Goal: Task Accomplishment & Management: Complete application form

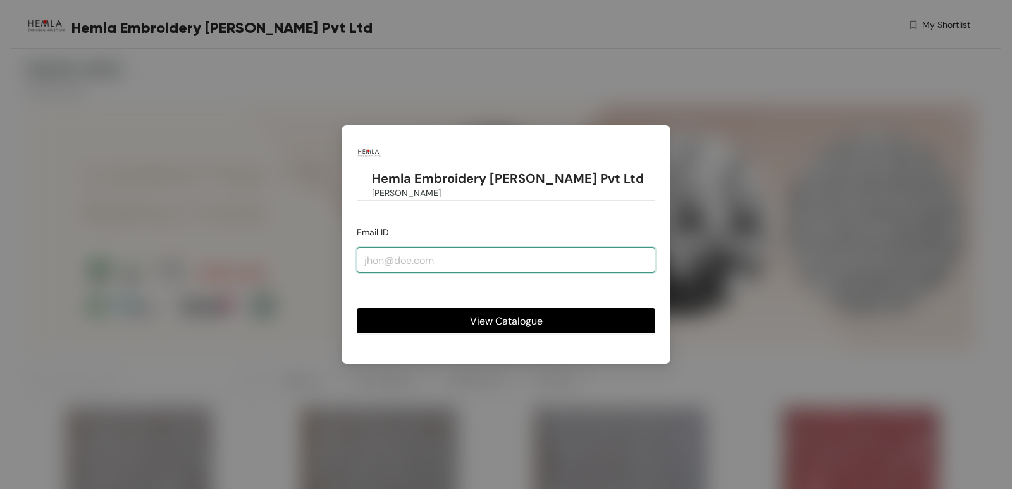
click at [369, 252] on input "email" at bounding box center [506, 259] width 299 height 25
type input "[EMAIL_ADDRESS][DOMAIN_NAME]"
click at [419, 308] on button "View Catalogue" at bounding box center [506, 320] width 299 height 25
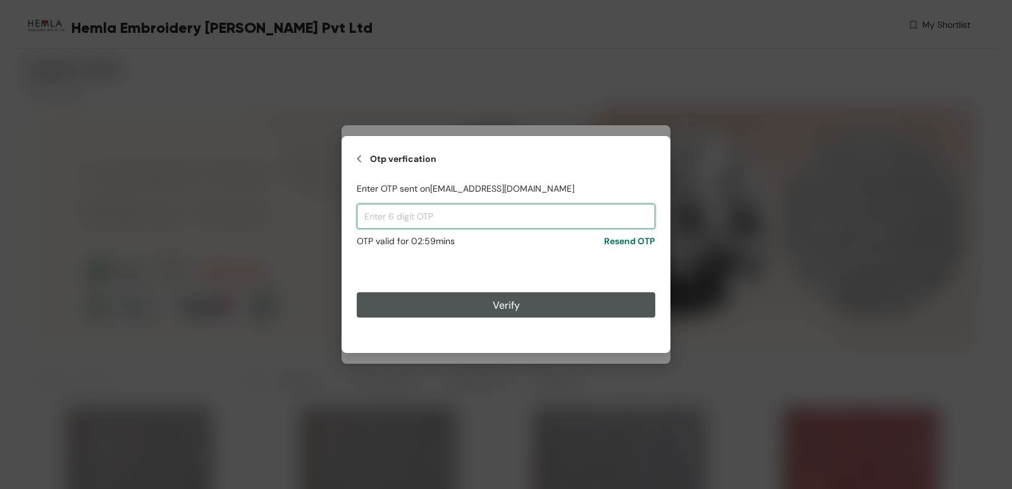
click at [433, 218] on input "text" at bounding box center [506, 216] width 299 height 25
click at [431, 207] on input "text" at bounding box center [506, 216] width 299 height 25
click at [431, 212] on input "text" at bounding box center [506, 216] width 299 height 25
paste input "664916"
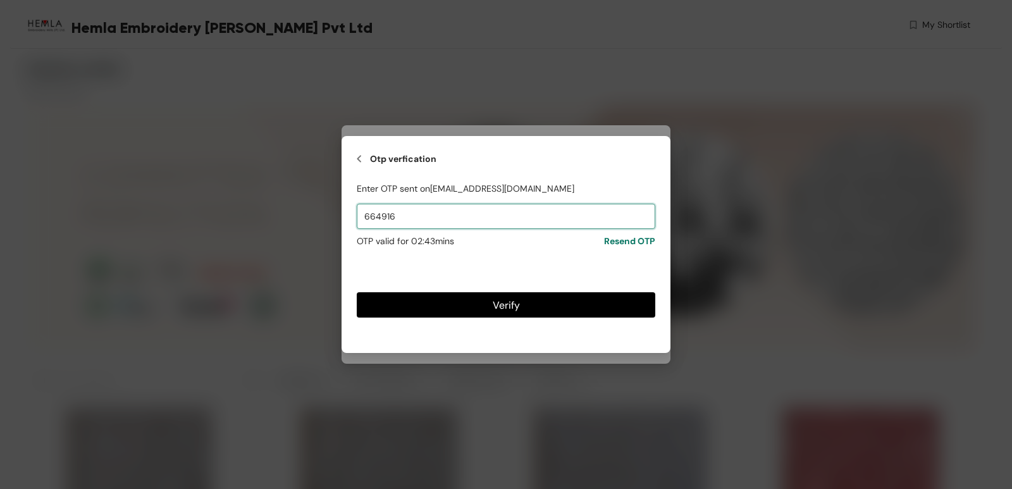
type input "664916"
click at [435, 313] on button "Verify" at bounding box center [506, 304] width 299 height 25
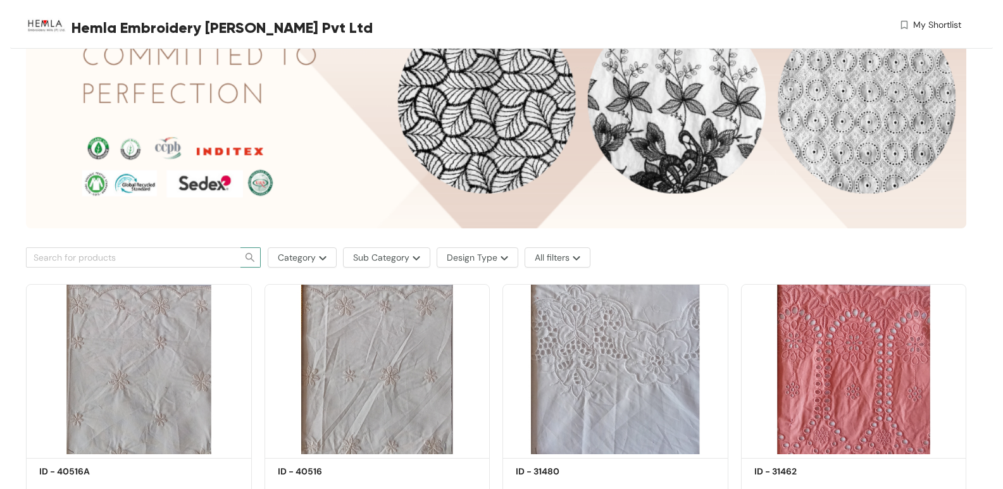
scroll to position [127, 0]
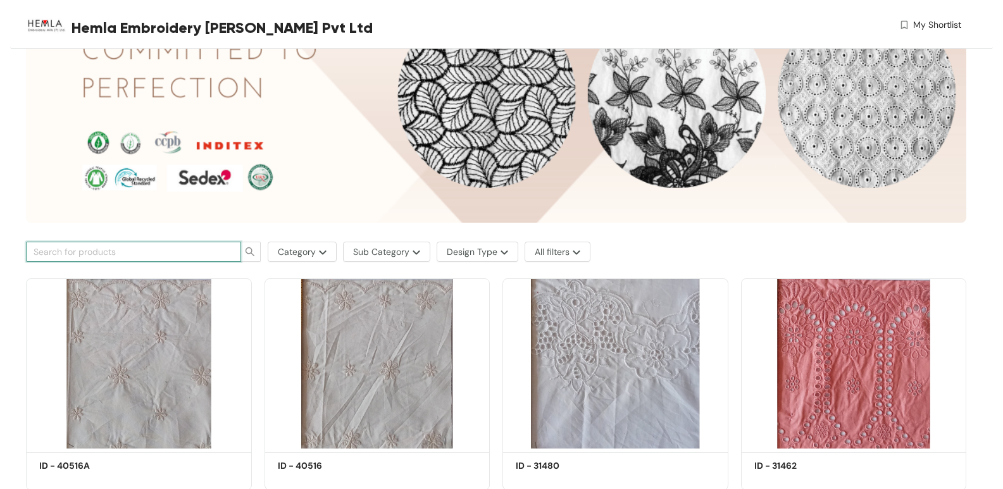
click at [166, 245] on input "text" at bounding box center [129, 252] width 190 height 14
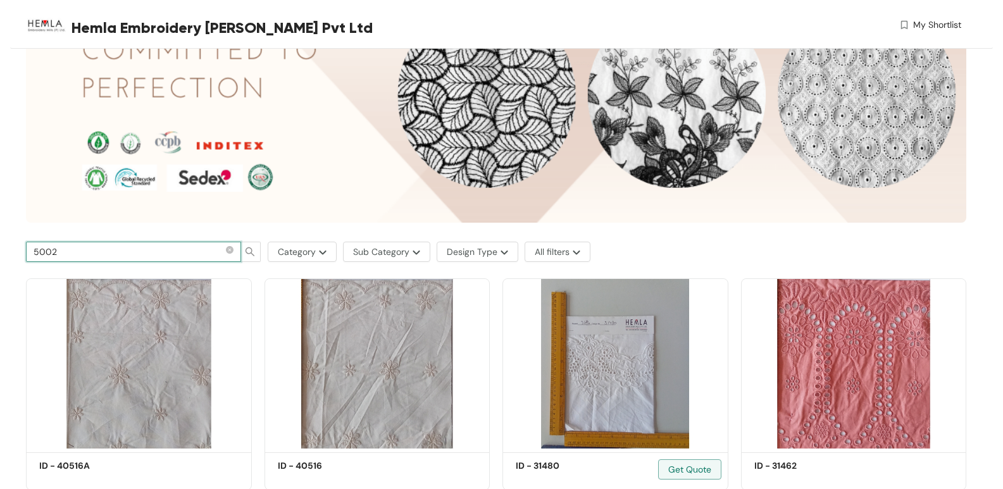
type input "50029"
